Goal: Information Seeking & Learning: Learn about a topic

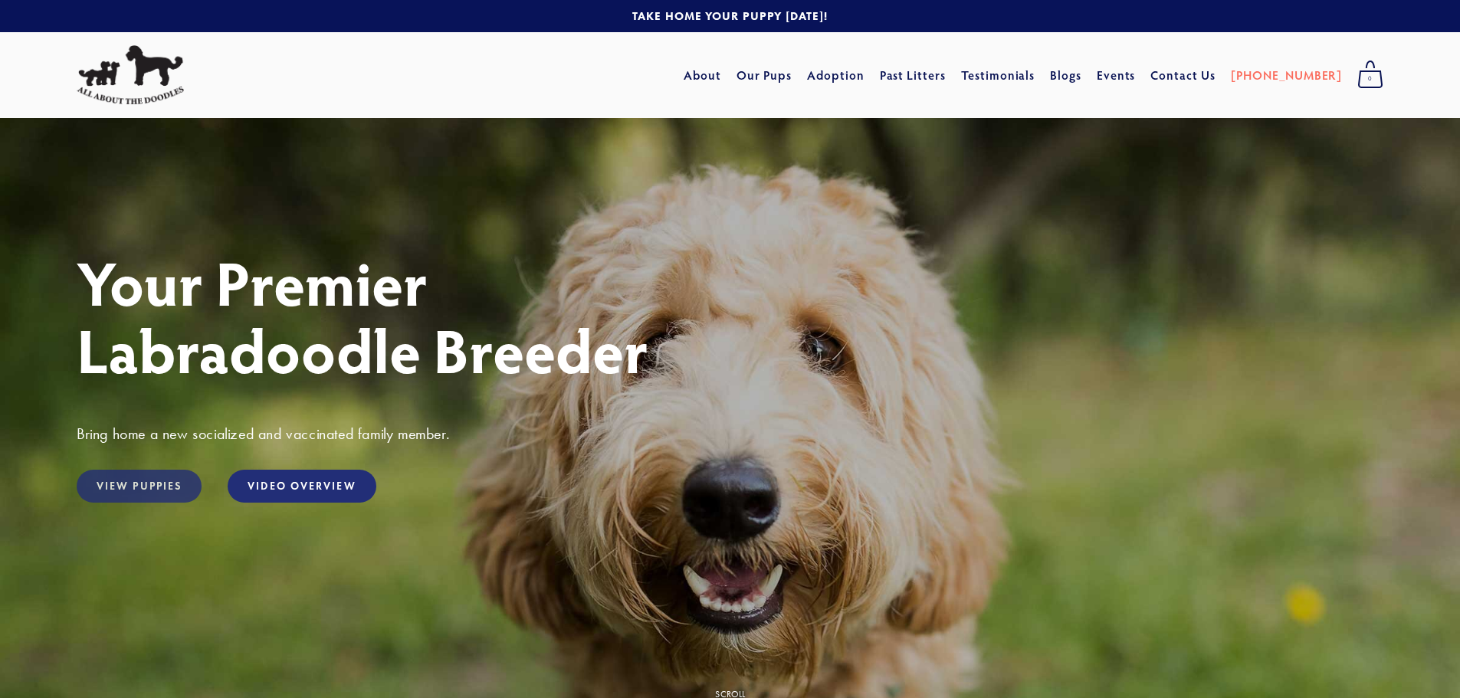
click at [158, 491] on link "View Puppies" at bounding box center [139, 486] width 125 height 33
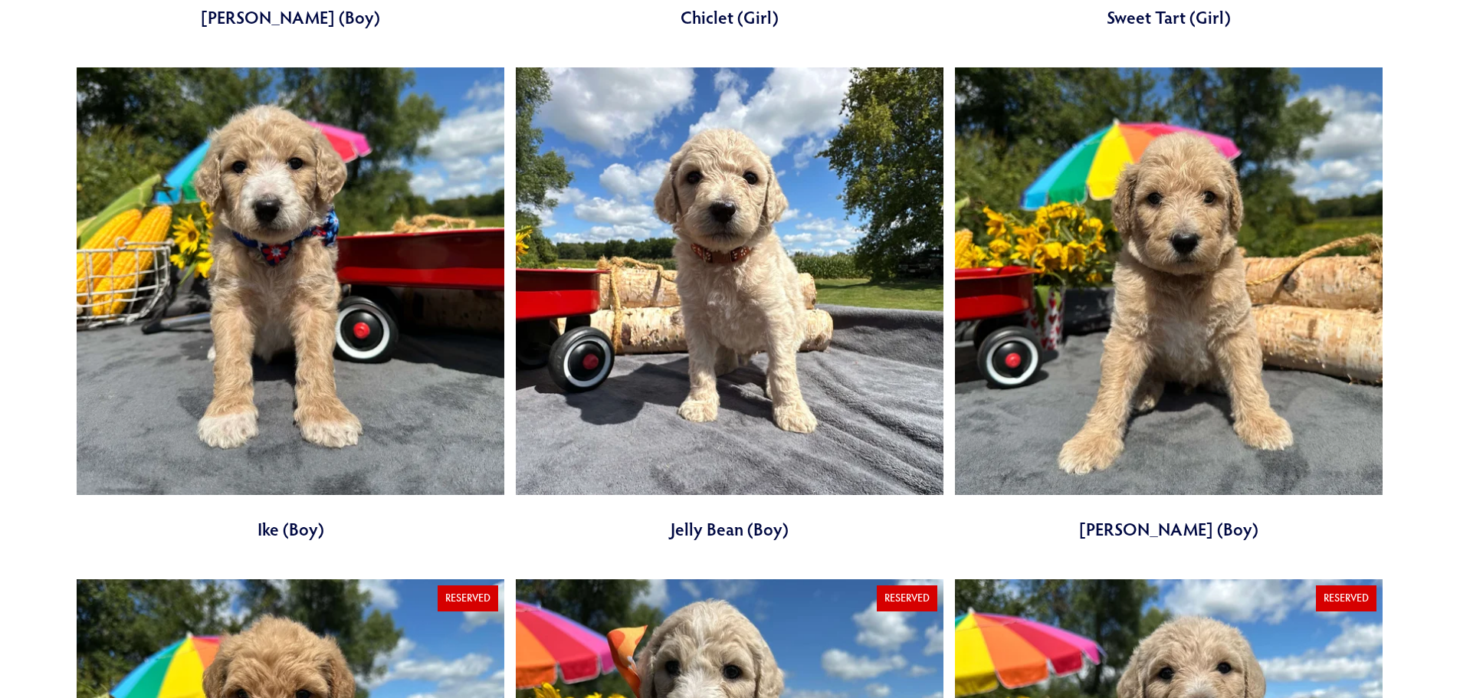
scroll to position [2070, 0]
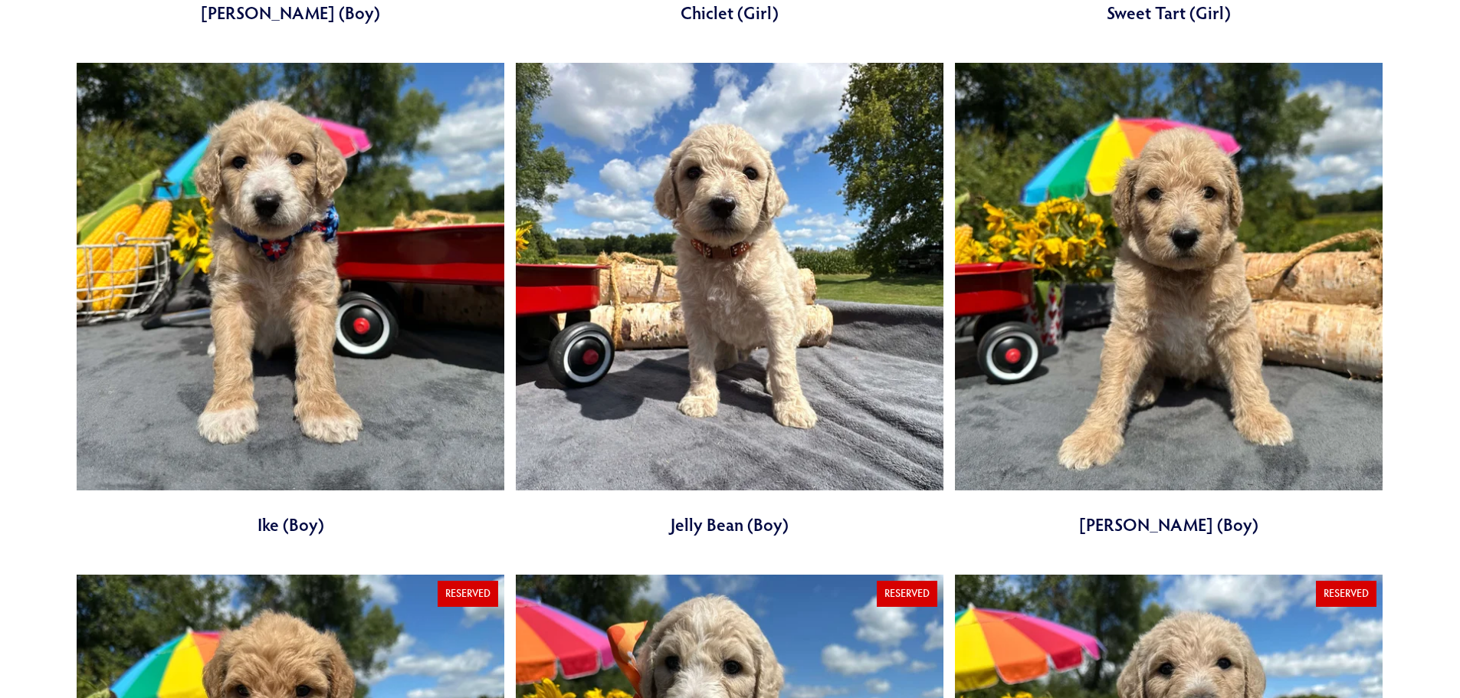
click at [313, 361] on link at bounding box center [291, 300] width 428 height 474
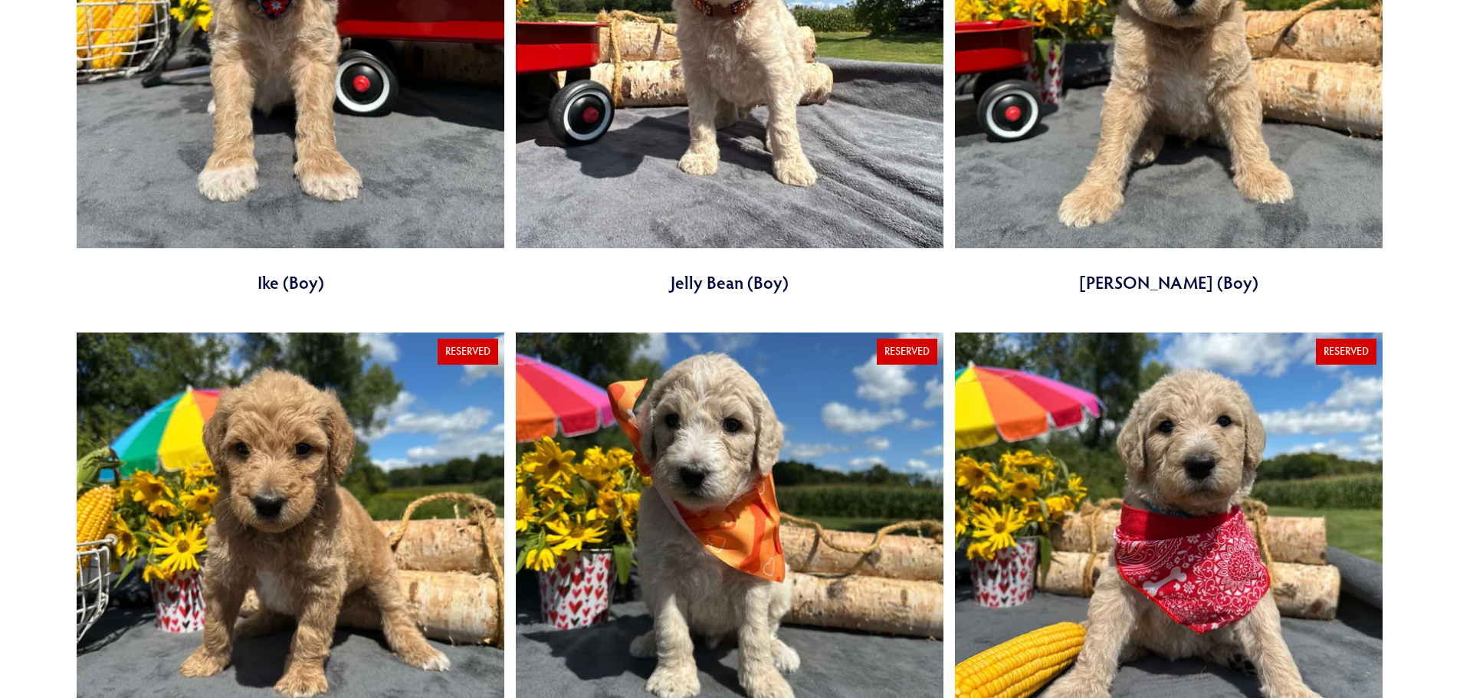
scroll to position [2223, 0]
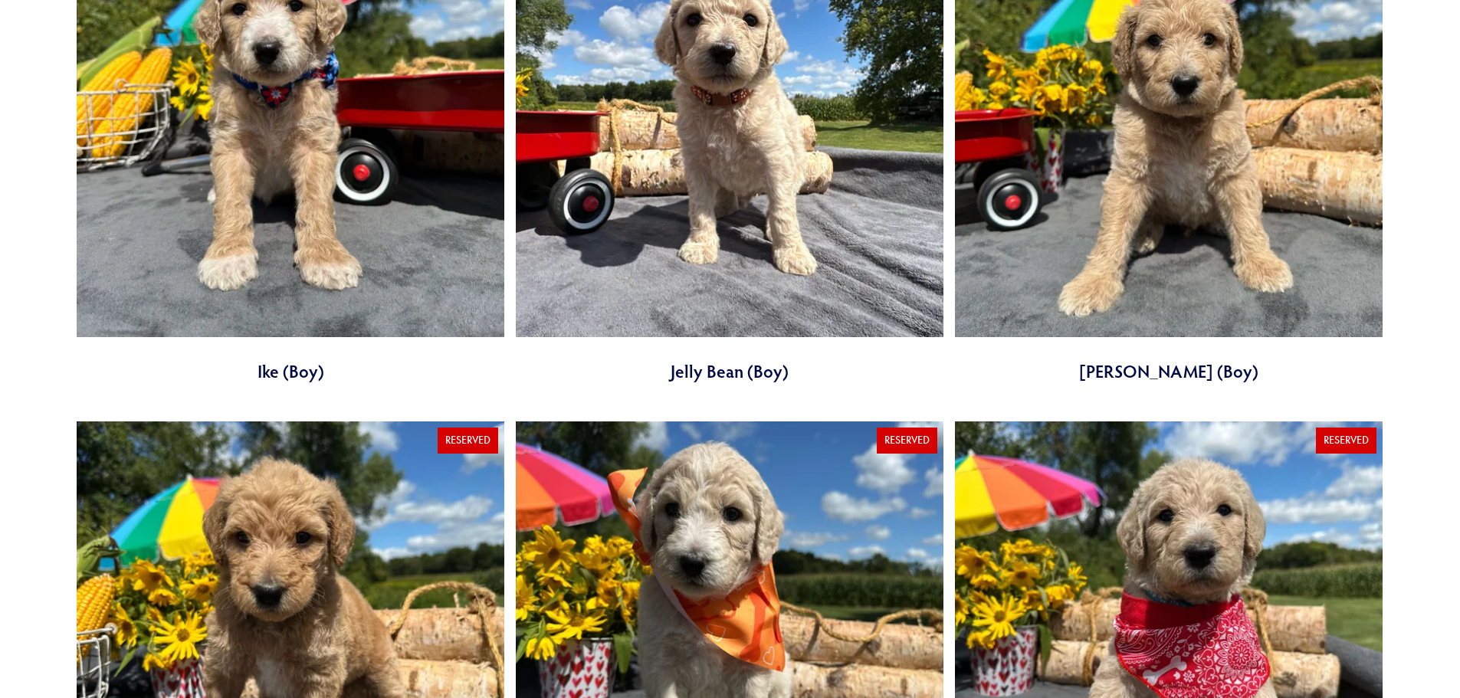
click at [1201, 160] on link at bounding box center [1169, 147] width 428 height 474
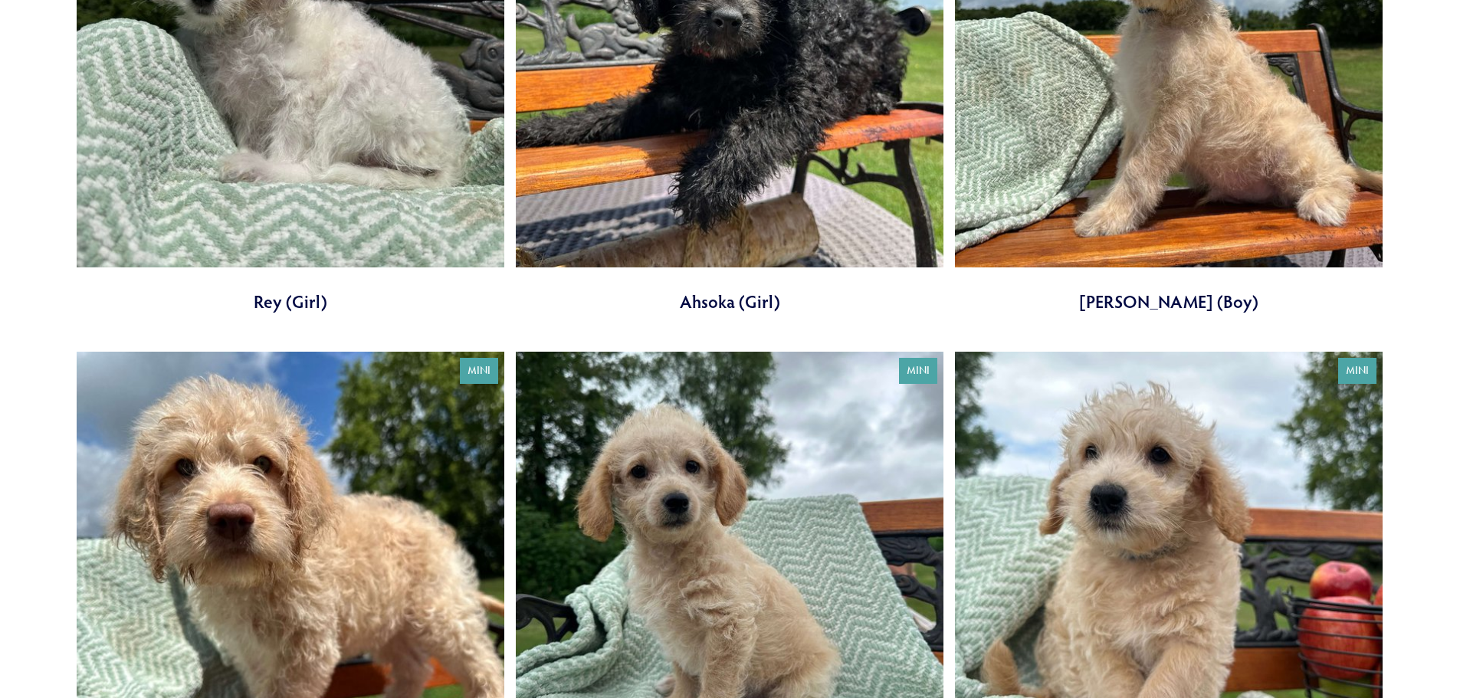
scroll to position [767, 0]
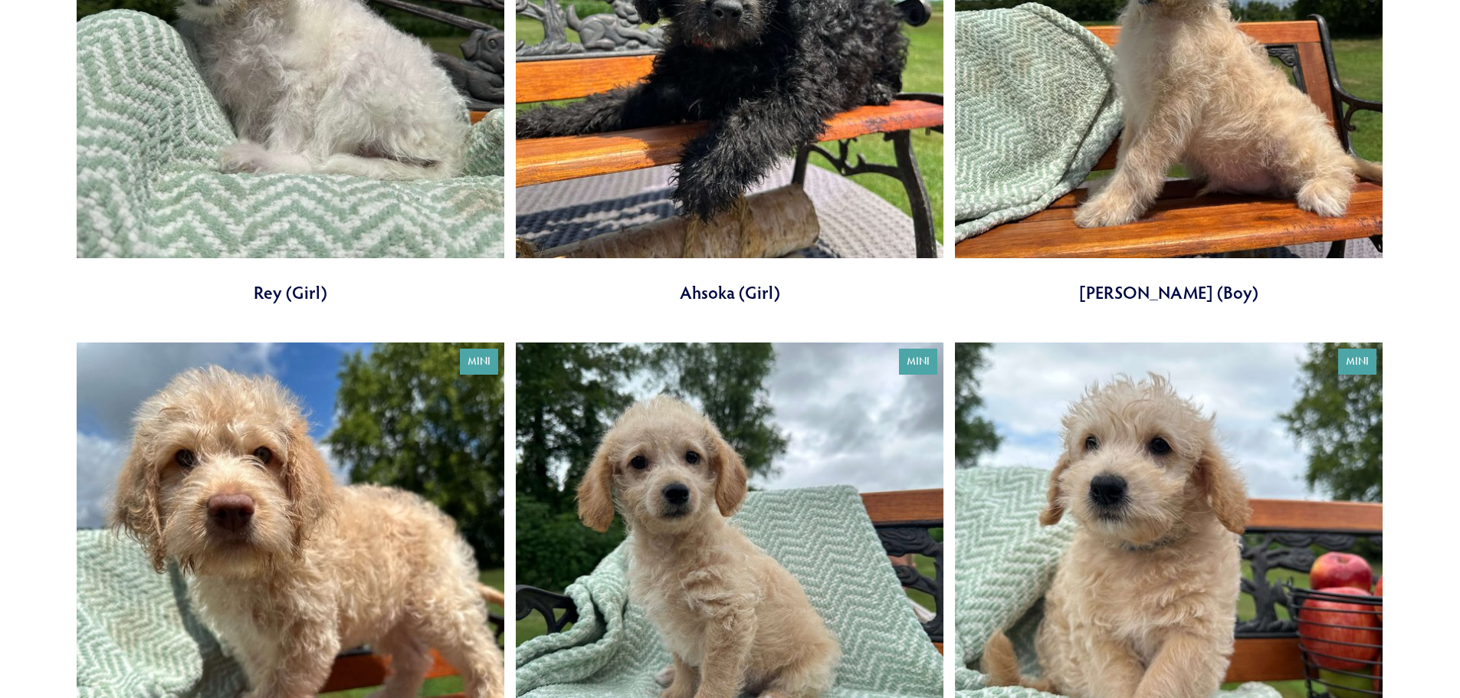
click at [1237, 117] on link at bounding box center [1169, 68] width 428 height 474
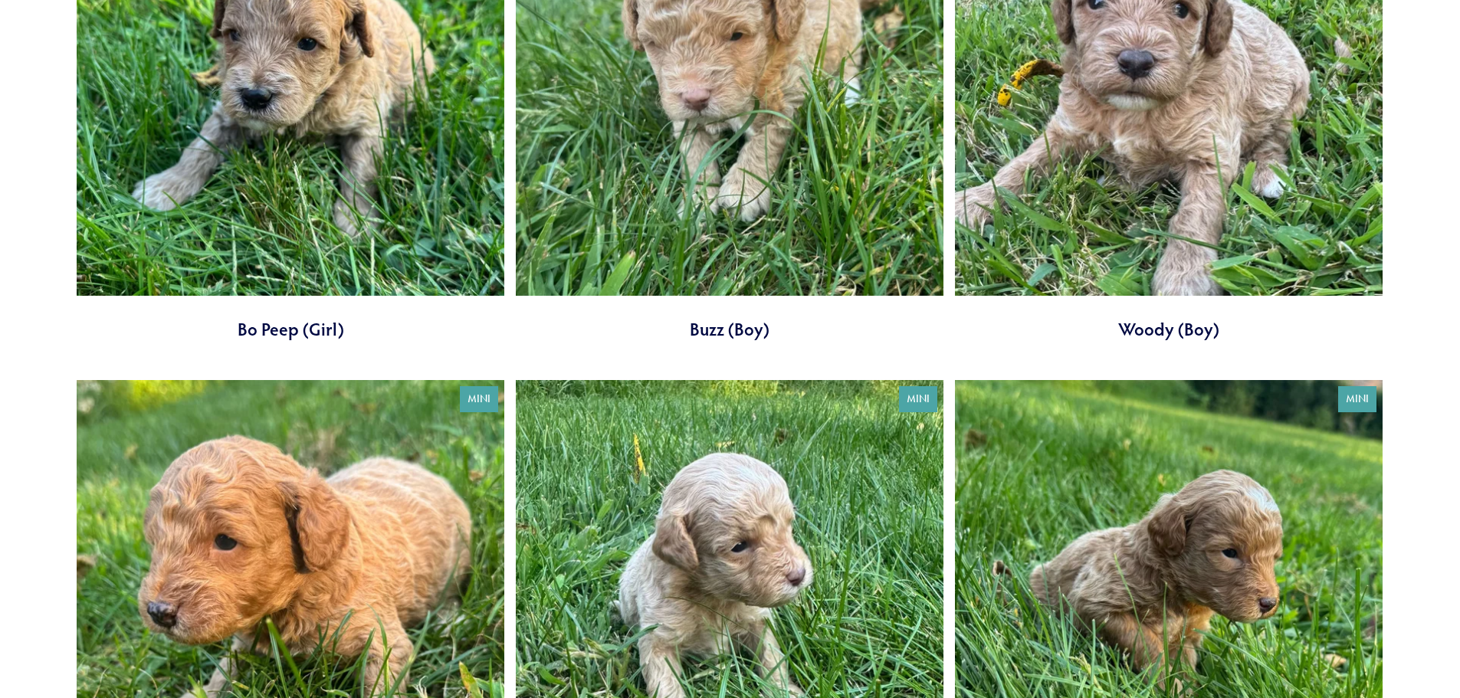
scroll to position [3297, 0]
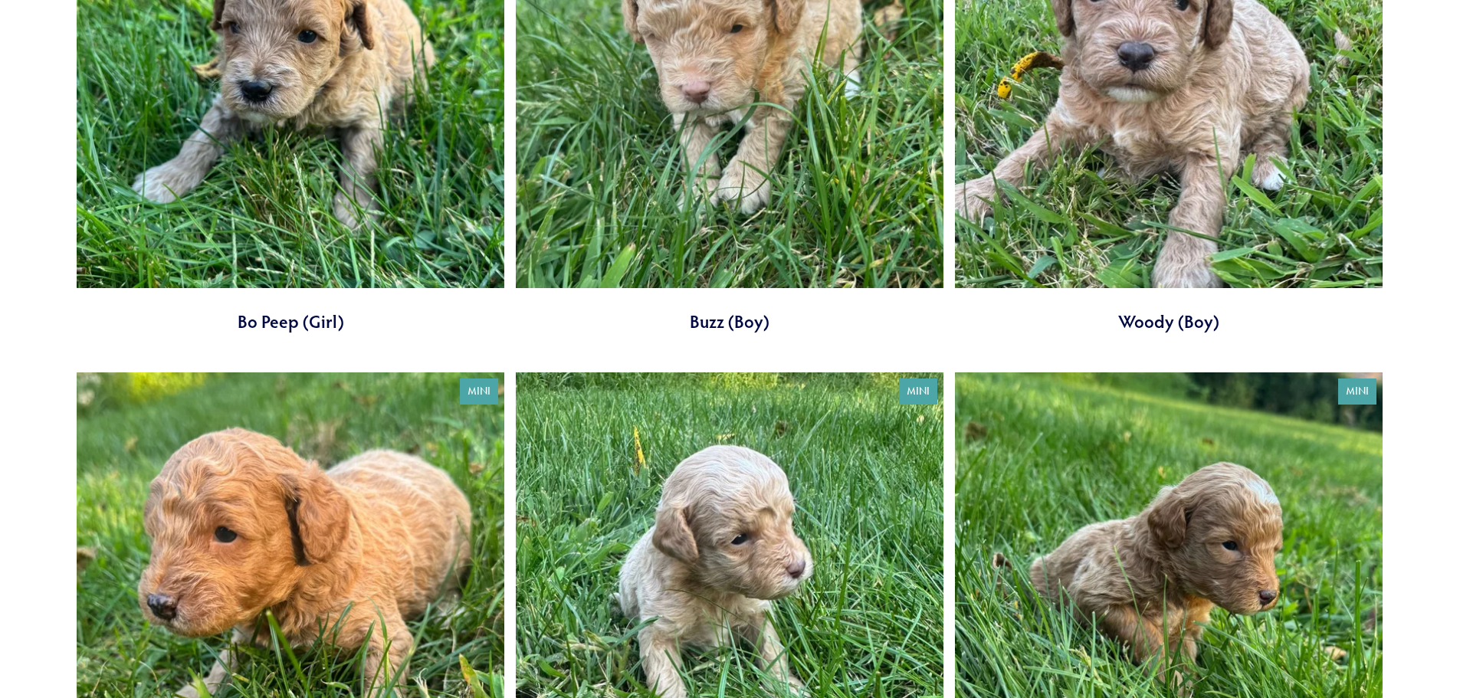
click at [1148, 161] on link at bounding box center [1169, 97] width 428 height 474
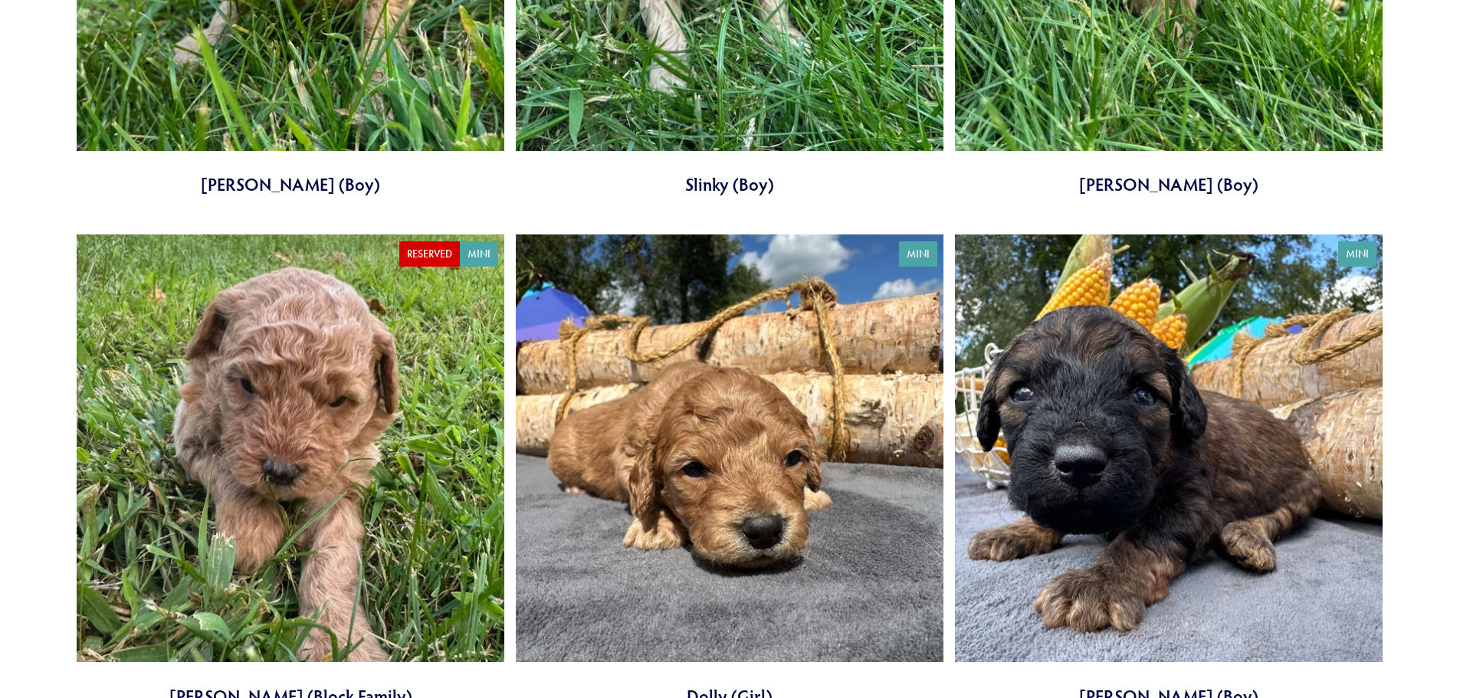
scroll to position [4063, 0]
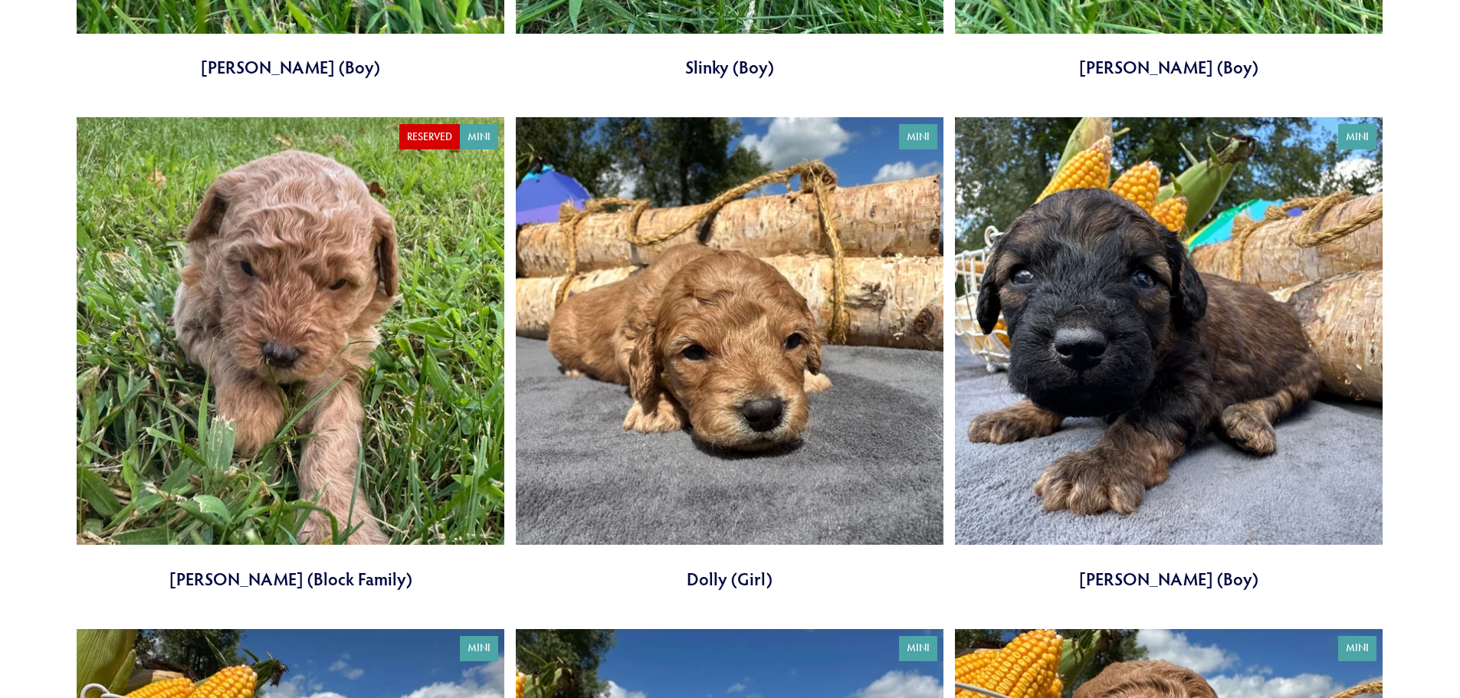
click at [348, 435] on link at bounding box center [291, 354] width 428 height 474
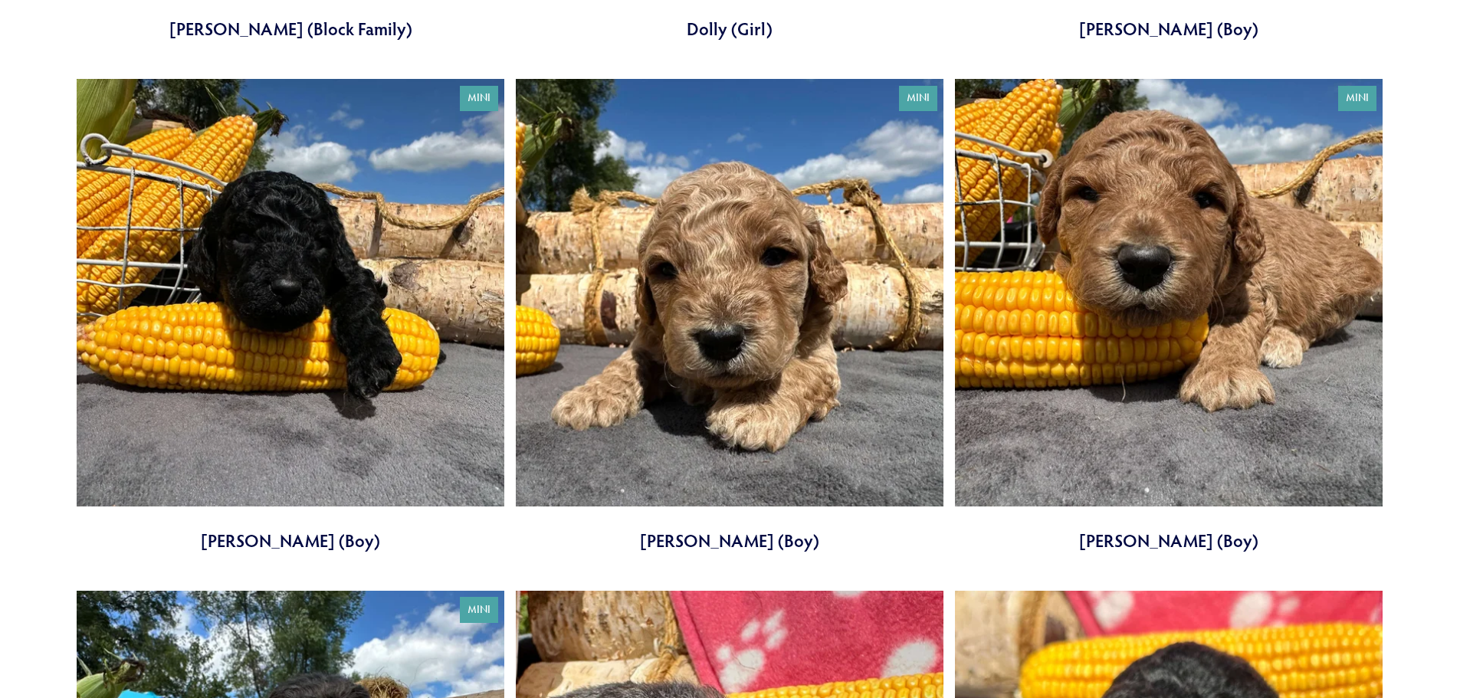
scroll to position [4600, 0]
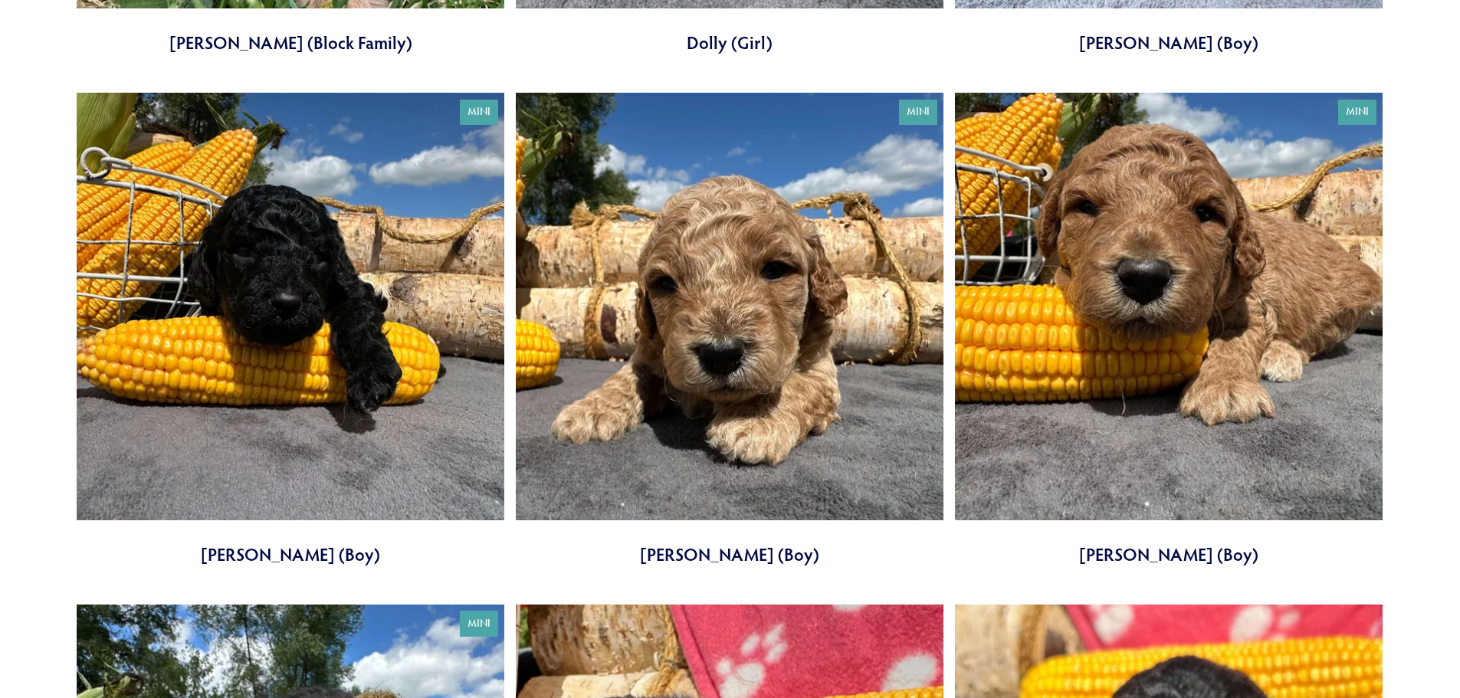
click at [759, 333] on link at bounding box center [730, 330] width 428 height 474
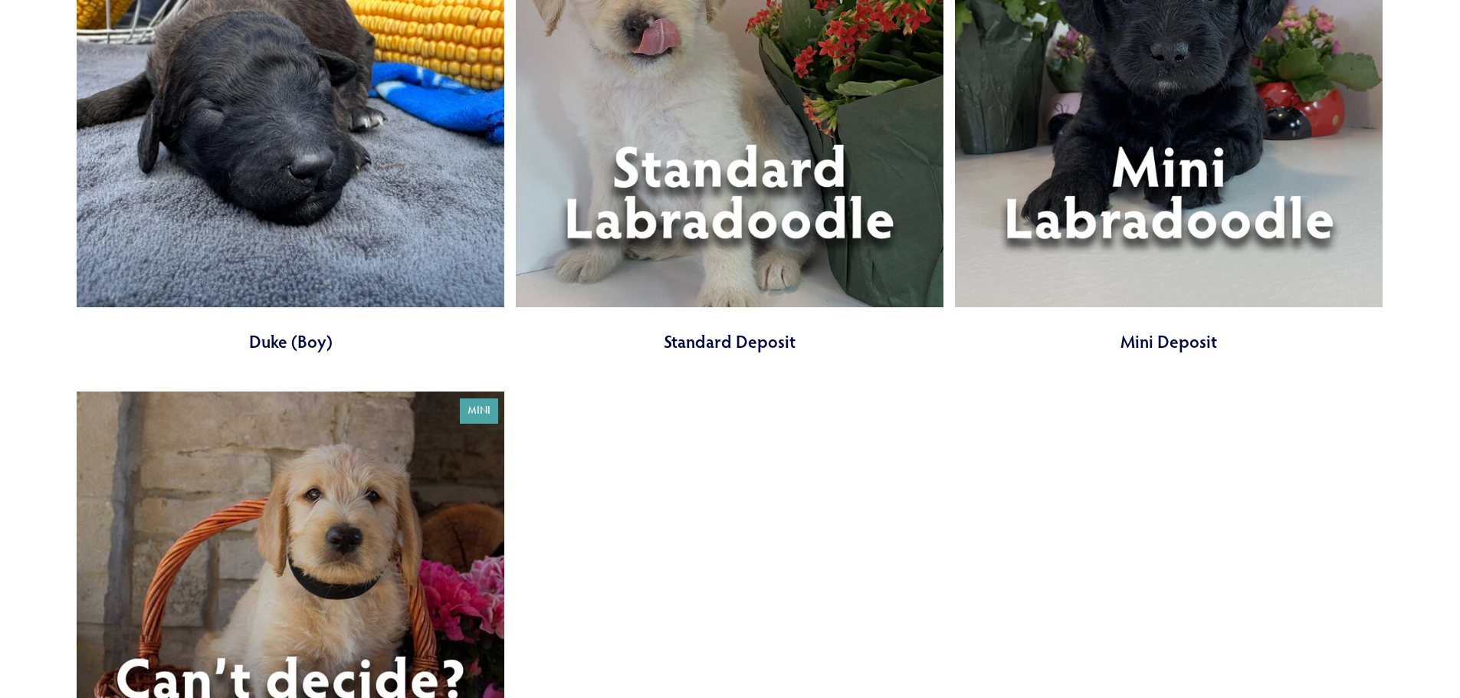
scroll to position [6977, 0]
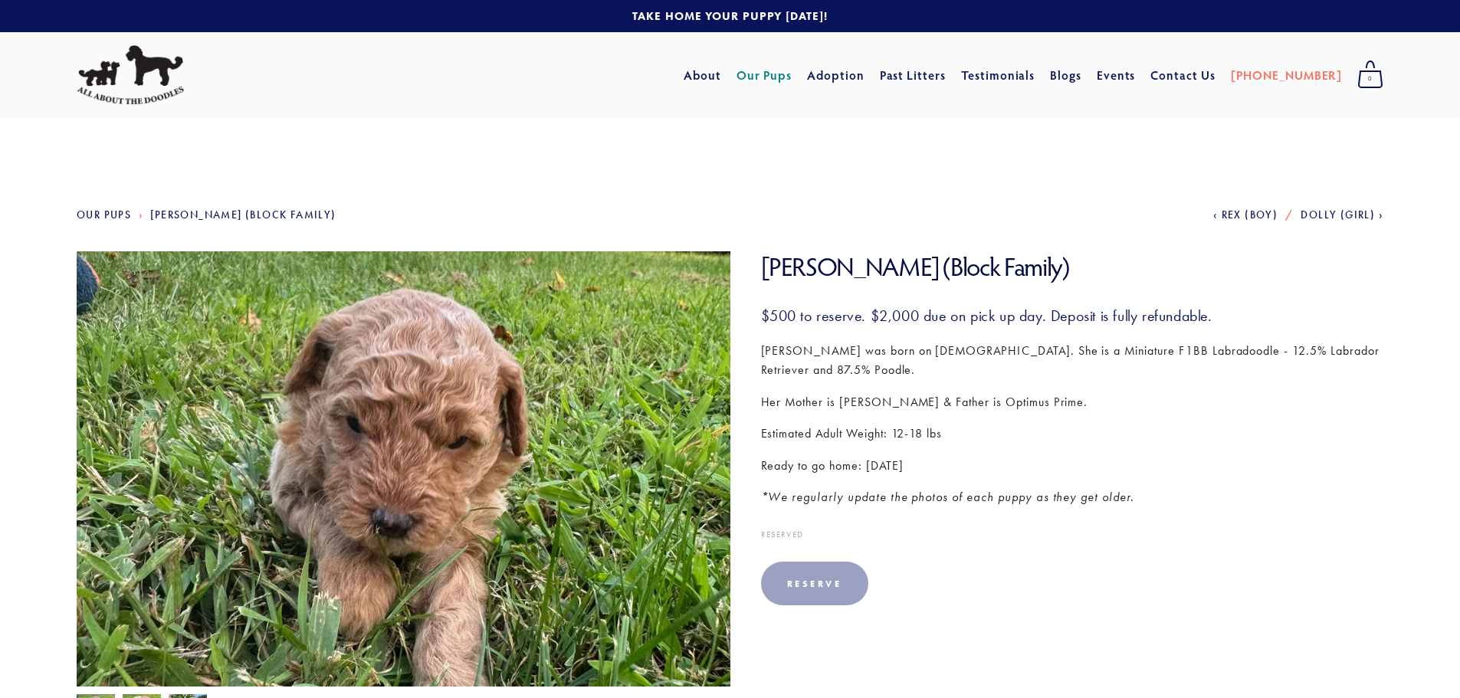
drag, startPoint x: 0, startPoint y: 0, endPoint x: 349, endPoint y: 433, distance: 556.2
